Goal: Information Seeking & Learning: Stay updated

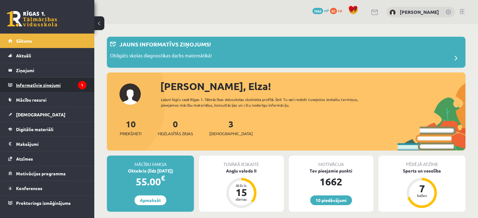
click at [66, 83] on legend "Informatīvie ziņojumi 1" at bounding box center [51, 85] width 70 height 14
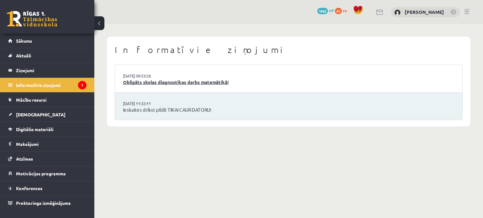
click at [175, 81] on link "Obligāts skolas diagnostikas darbs matemātikā!" at bounding box center [288, 82] width 331 height 7
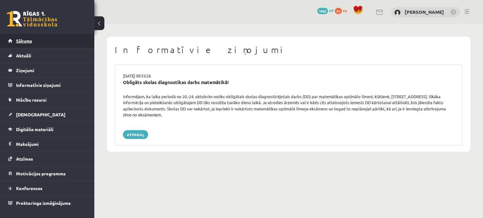
click at [12, 47] on link "Sākums" at bounding box center [47, 41] width 78 height 14
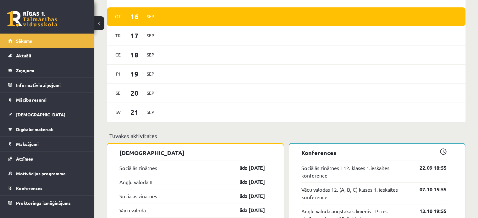
scroll to position [379, 0]
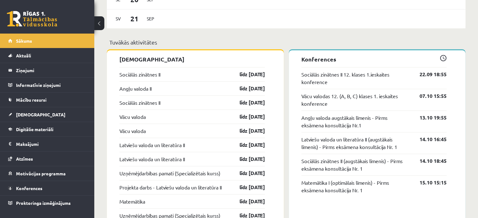
scroll to position [473, 0]
